Goal: Entertainment & Leisure: Browse casually

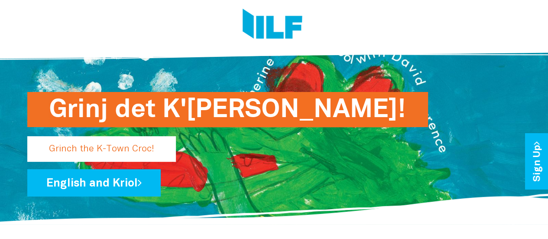
scroll to position [28, 0]
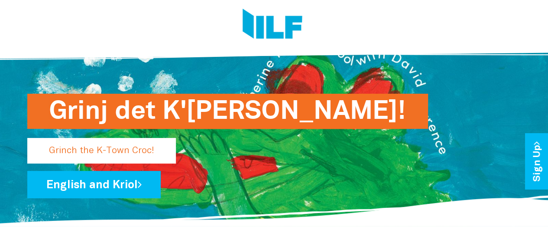
drag, startPoint x: 550, startPoint y: 20, endPoint x: 552, endPoint y: 25, distance: 4.5
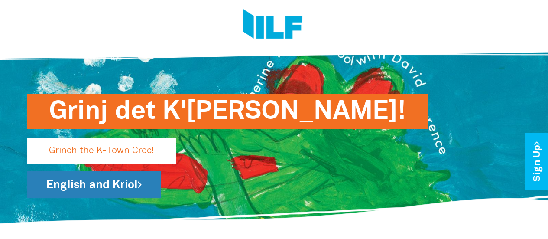
click at [111, 182] on link "English and Kriol" at bounding box center [93, 184] width 133 height 27
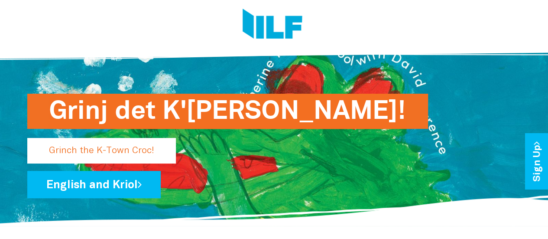
click at [108, 146] on p "Grinch the K-Town Croc!" at bounding box center [101, 151] width 149 height 26
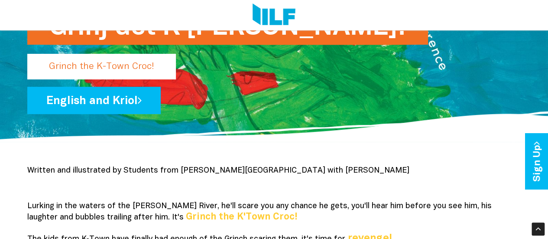
scroll to position [0, 0]
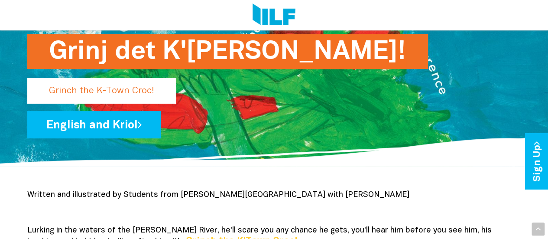
scroll to position [175, 0]
